Goal: Task Accomplishment & Management: Manage account settings

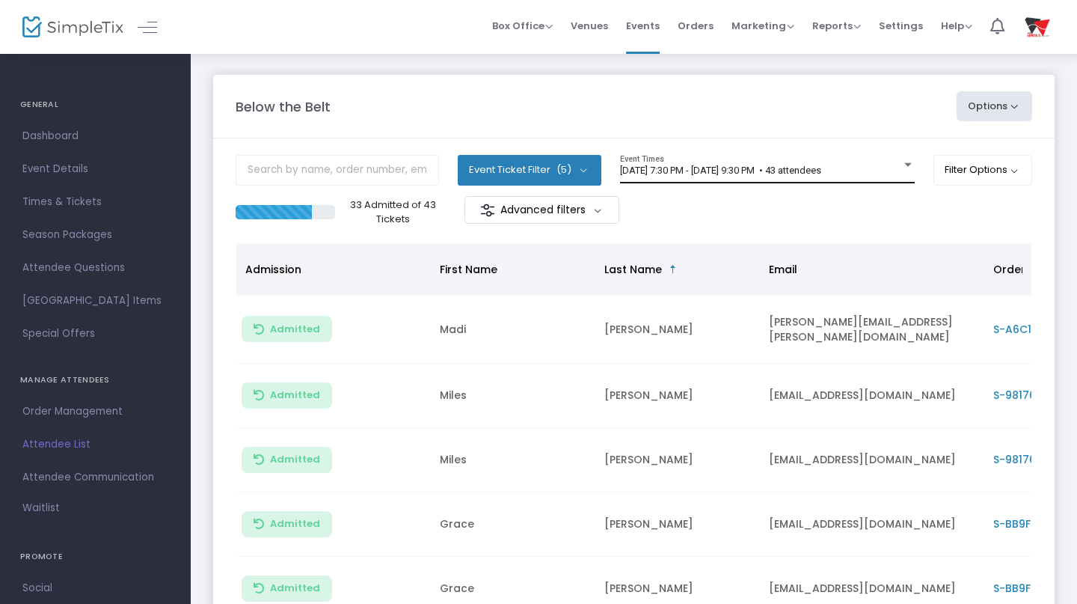
click at [907, 167] on div at bounding box center [907, 165] width 7 height 4
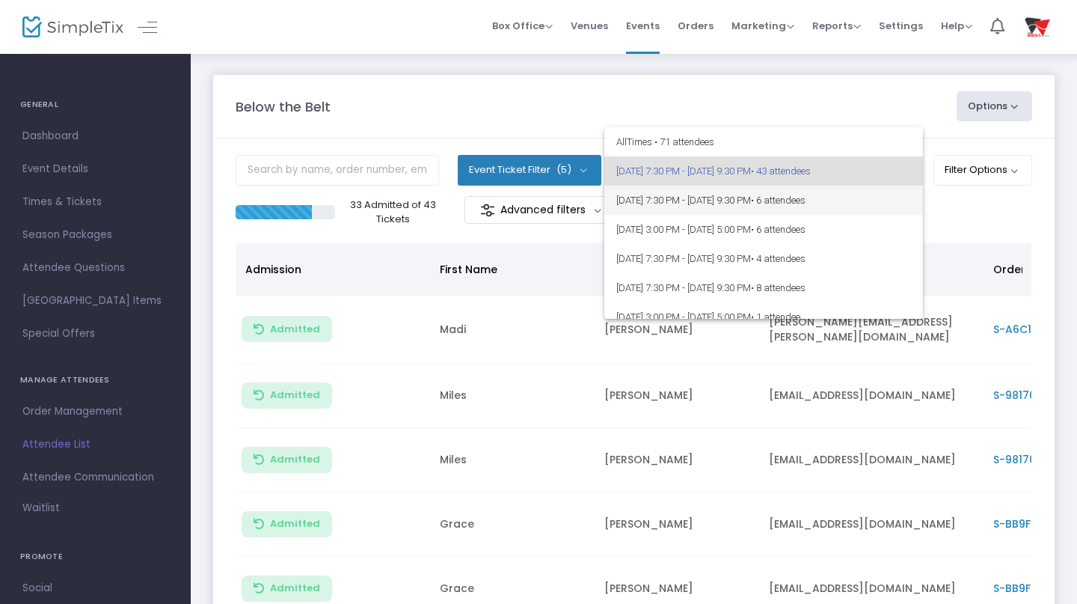
click at [875, 206] on span "[DATE] 7:30 PM - [DATE] 9:30 PM • 6 attendees" at bounding box center [763, 200] width 295 height 29
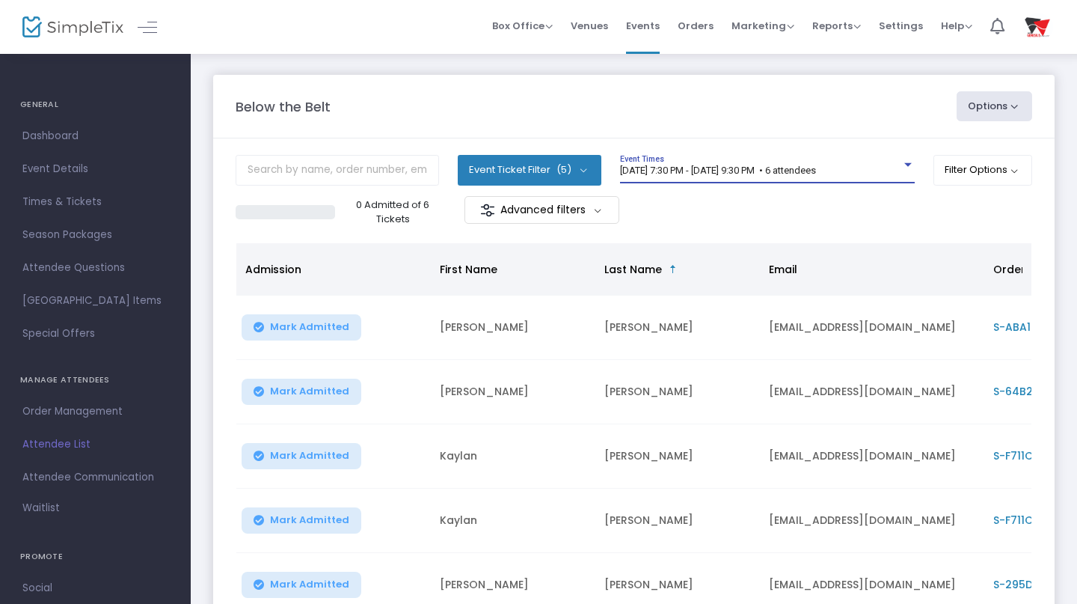
click at [902, 161] on div at bounding box center [907, 164] width 13 height 11
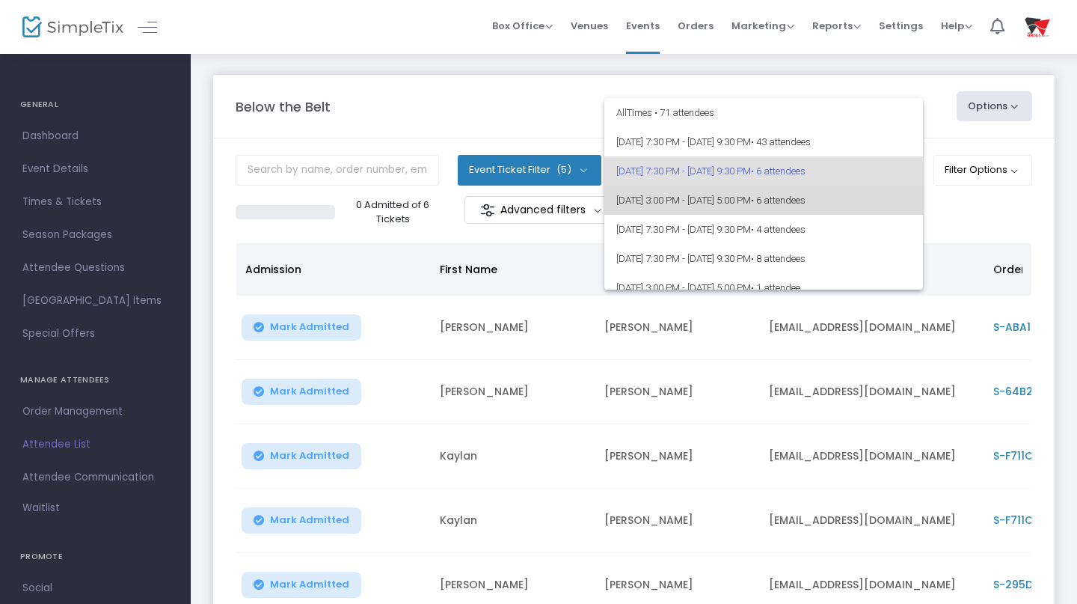
click at [879, 204] on span "9/14/2025 @ 3:00 PM - 9/14/2025 @ 5:00 PM • 6 attendees" at bounding box center [763, 200] width 295 height 29
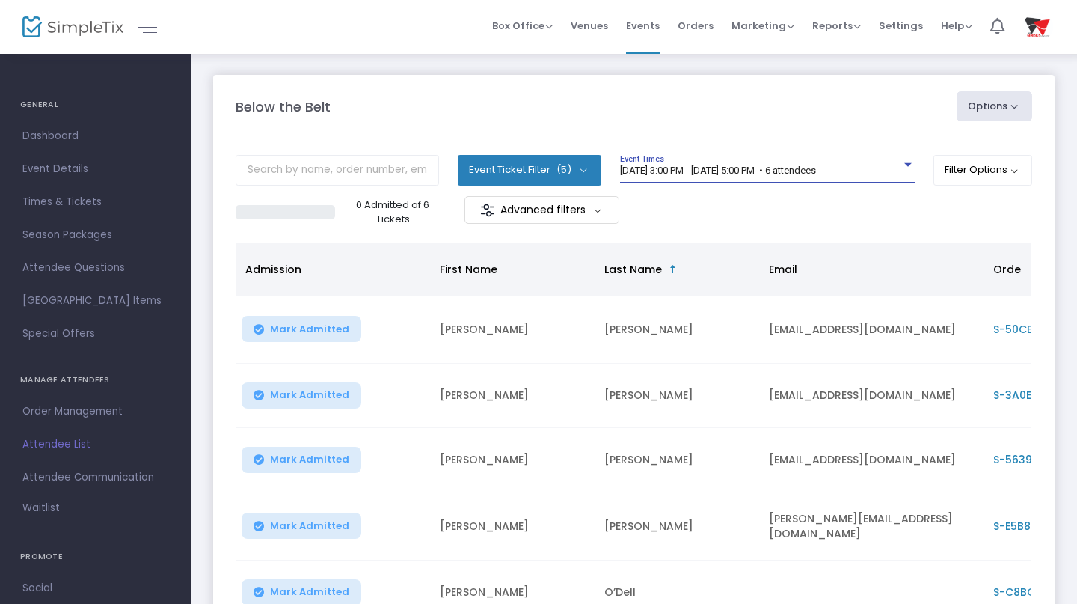
click at [906, 162] on div at bounding box center [907, 164] width 13 height 11
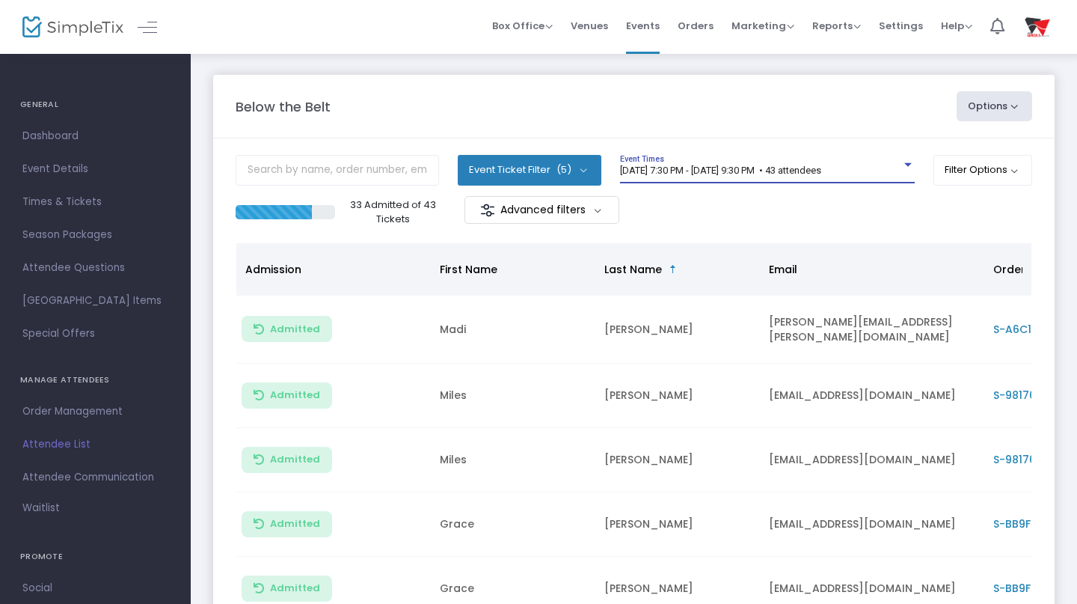
click at [904, 166] on div at bounding box center [907, 165] width 7 height 4
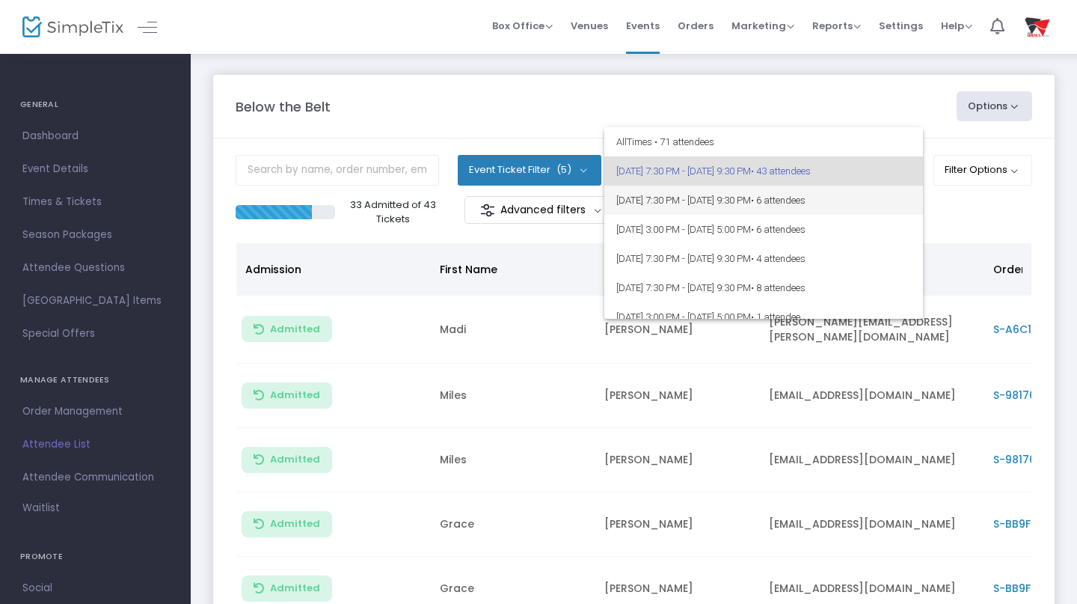
click at [879, 196] on span "[DATE] 7:30 PM - [DATE] 9:30 PM • 6 attendees" at bounding box center [763, 200] width 295 height 29
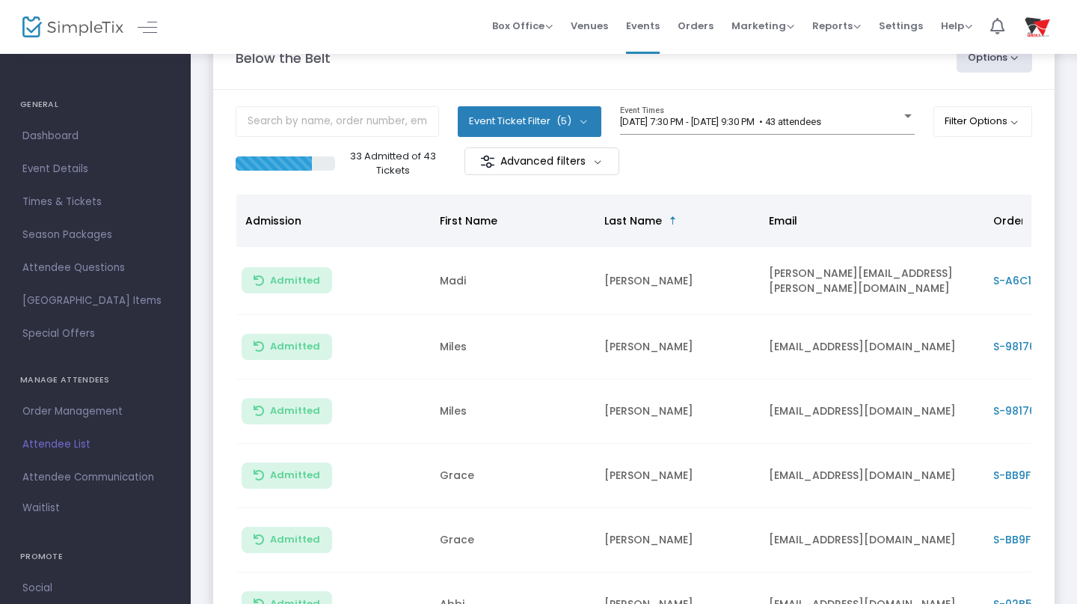
scroll to position [54, 0]
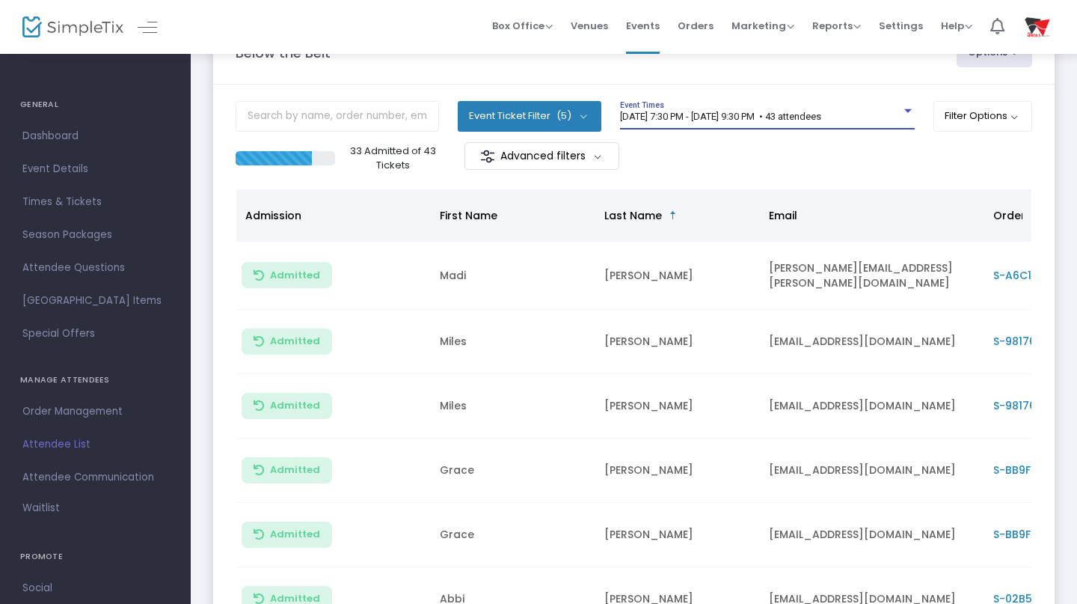
click at [904, 106] on div at bounding box center [907, 110] width 13 height 11
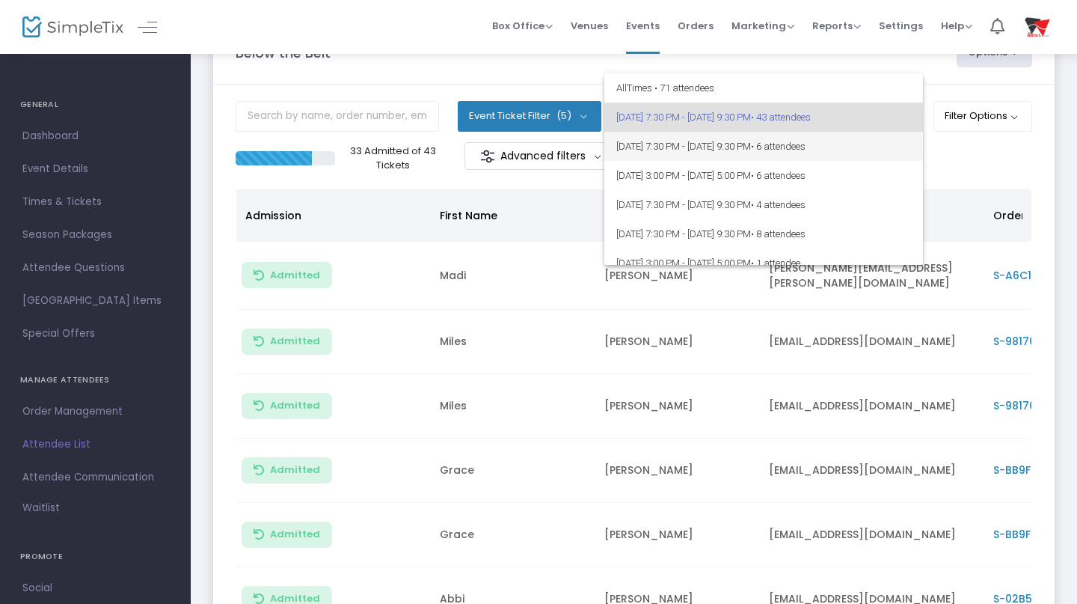
click at [784, 144] on span "[DATE] 7:30 PM - [DATE] 9:30 PM • 6 attendees" at bounding box center [763, 146] width 295 height 29
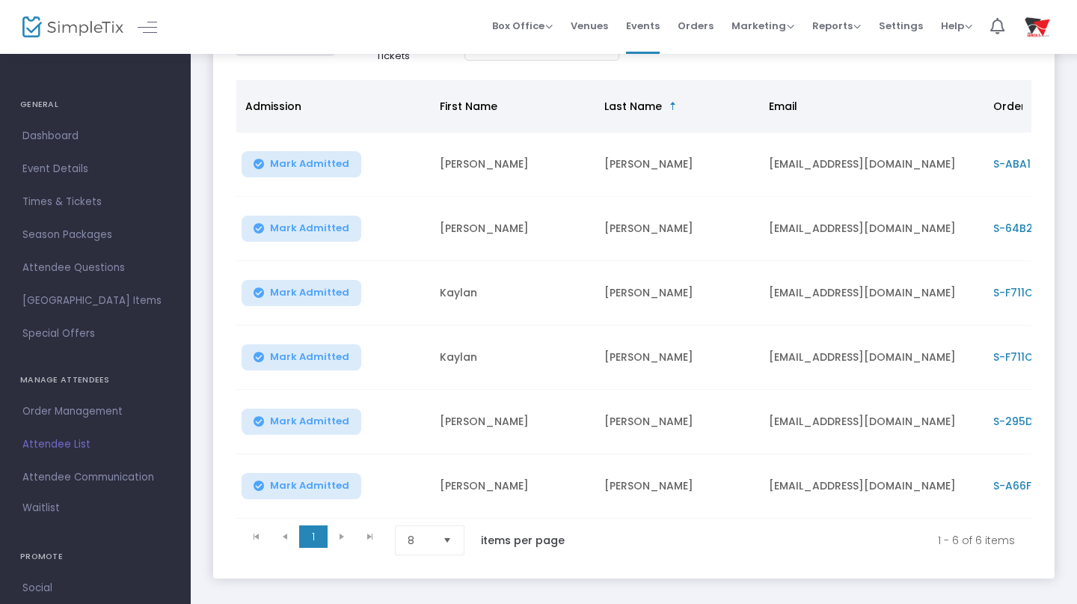
scroll to position [167, 0]
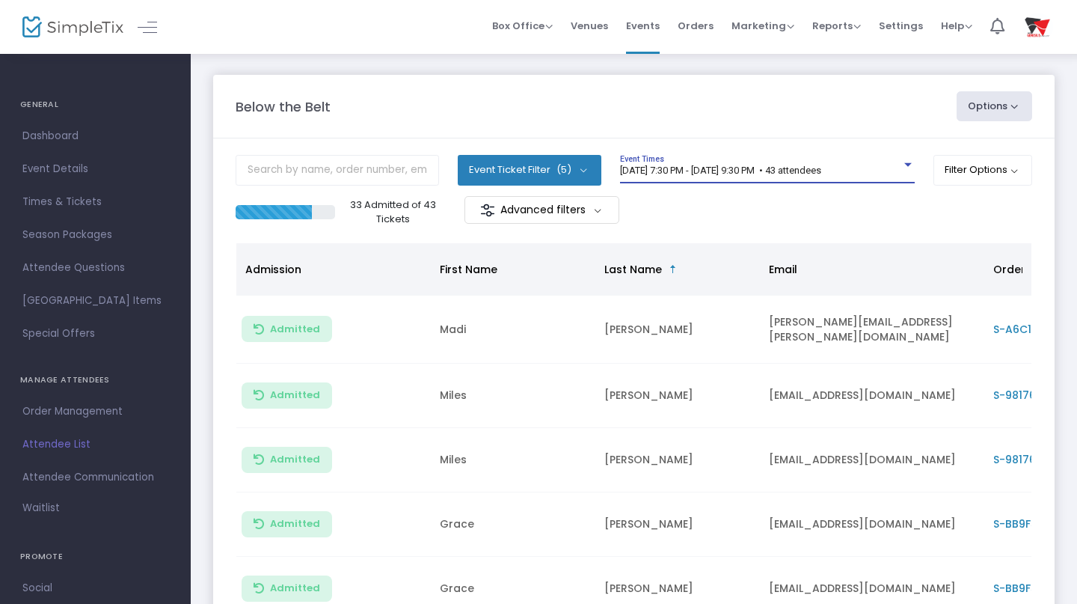
click at [904, 165] on div at bounding box center [907, 165] width 7 height 4
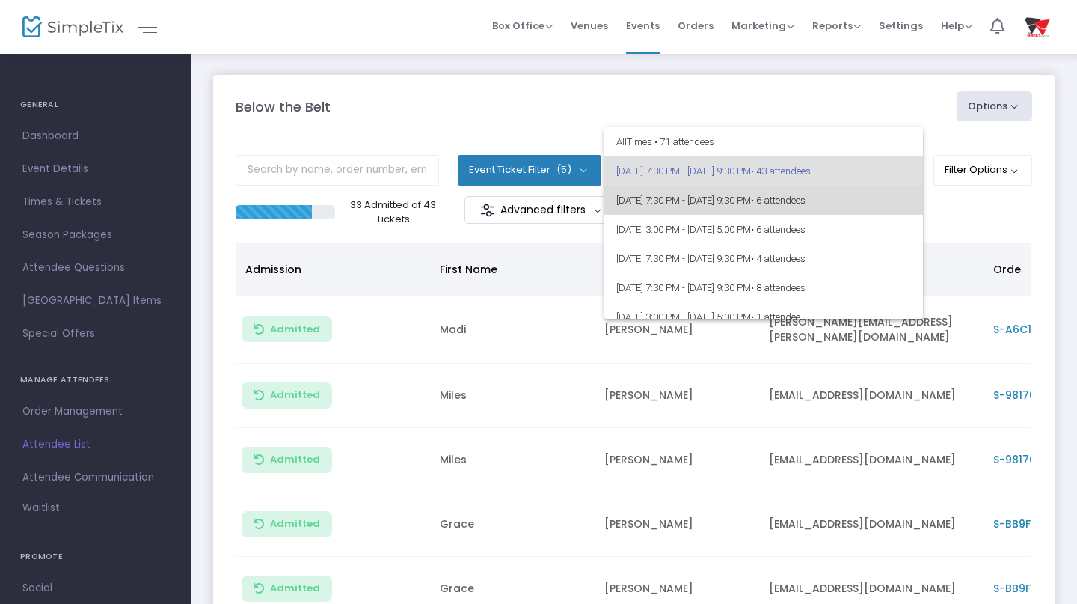
click at [806, 203] on span "• 6 attendees" at bounding box center [778, 200] width 55 height 11
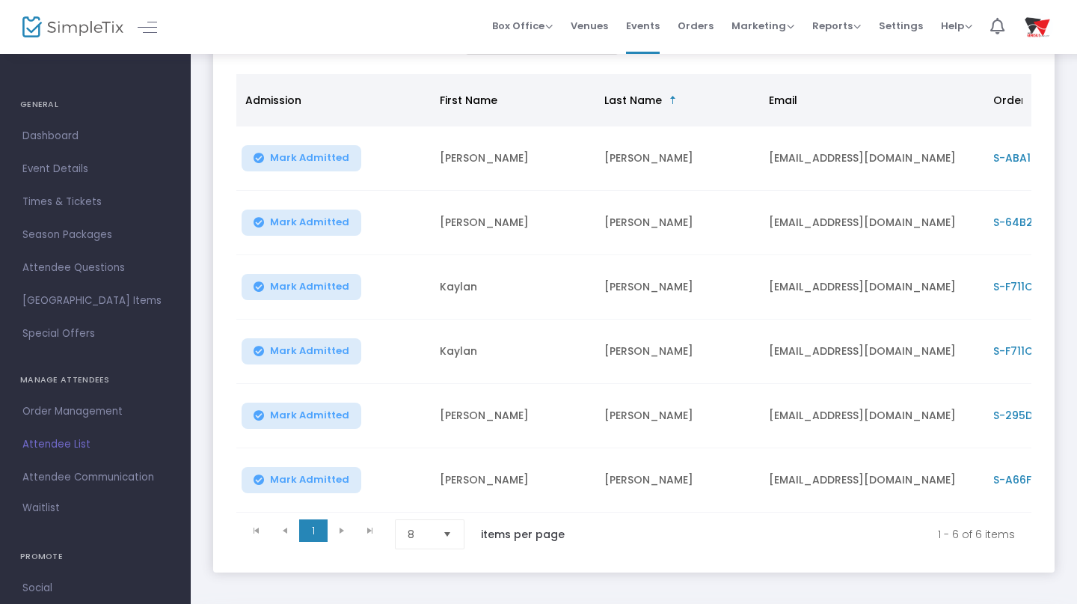
scroll to position [170, 0]
click at [456, 541] on span "Select" at bounding box center [447, 533] width 25 height 25
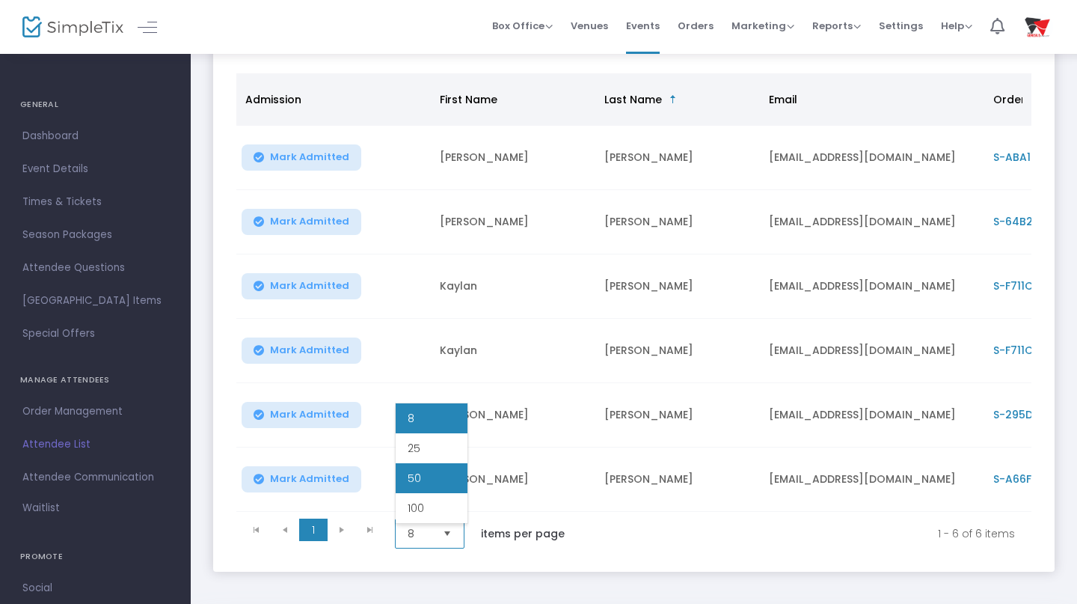
click at [426, 483] on li "50" at bounding box center [432, 478] width 72 height 30
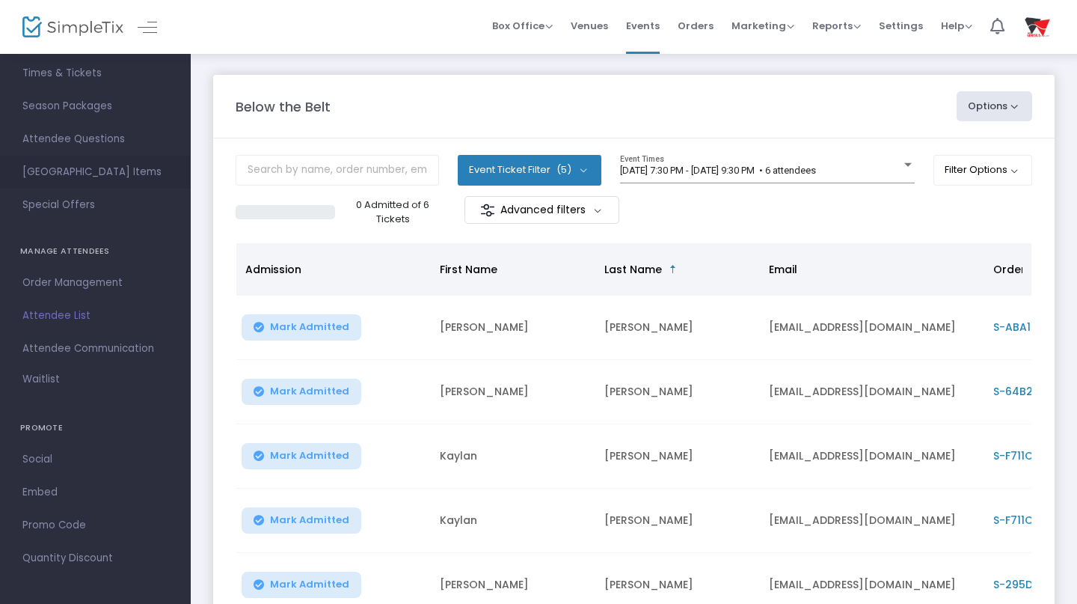
scroll to position [127, 0]
